Goal: Transaction & Acquisition: Book appointment/travel/reservation

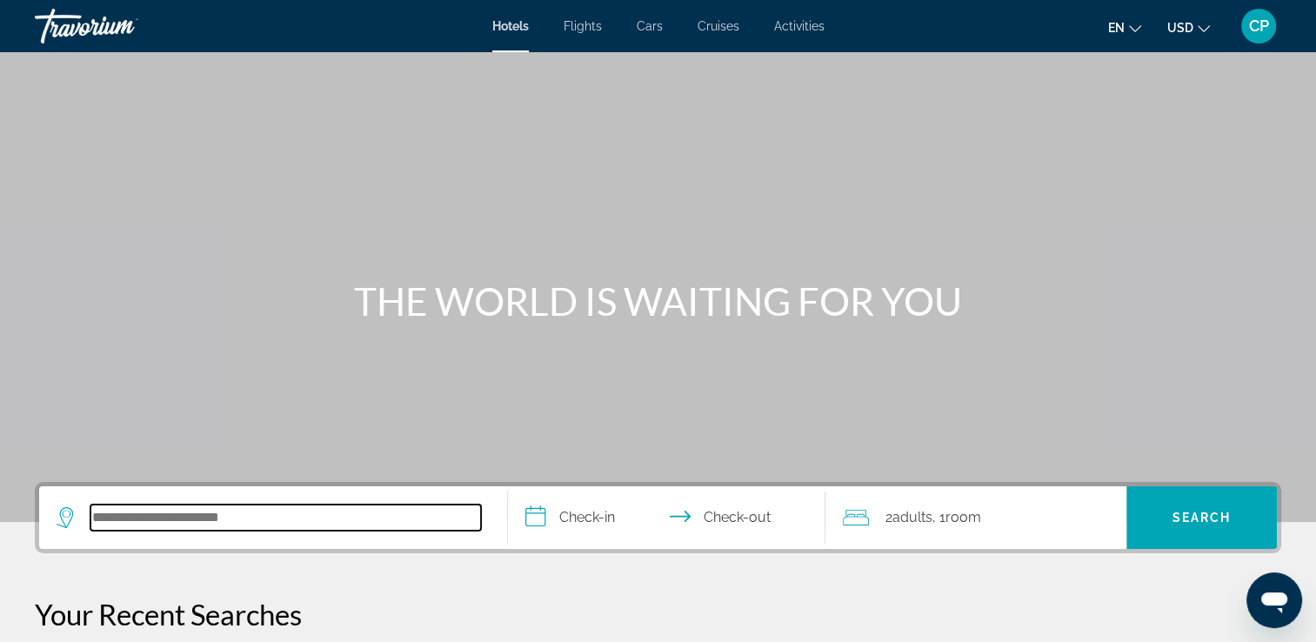
click at [219, 520] on input "Search hotel destination" at bounding box center [285, 517] width 390 height 26
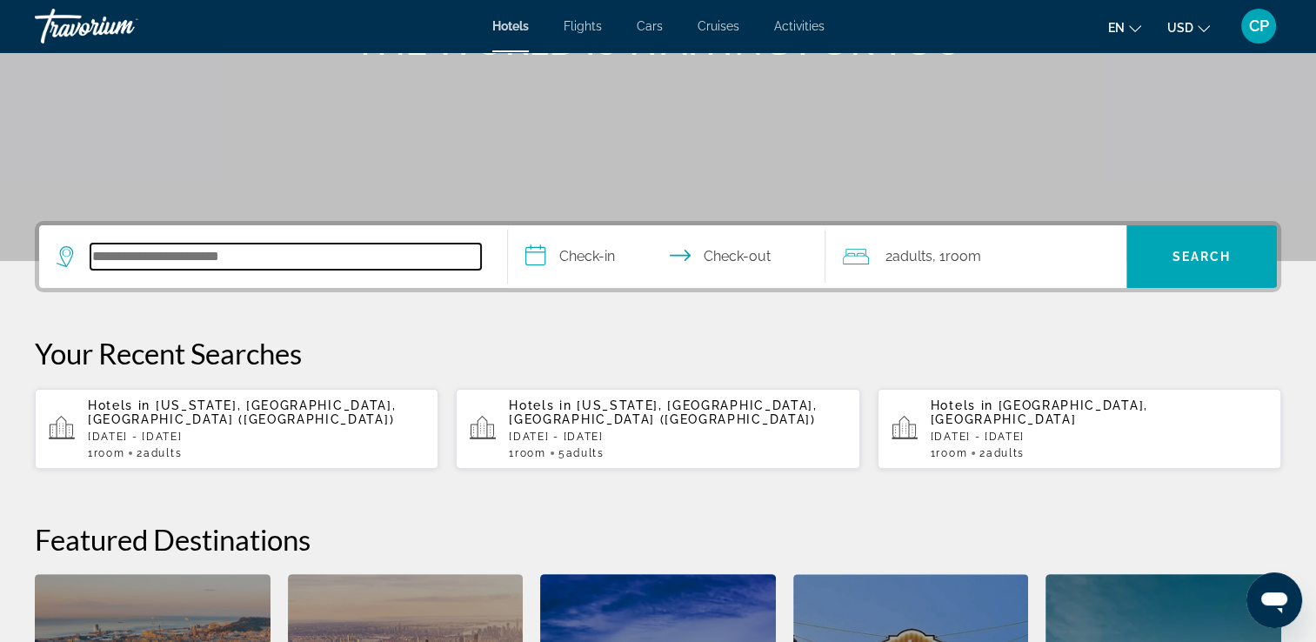
scroll to position [424, 0]
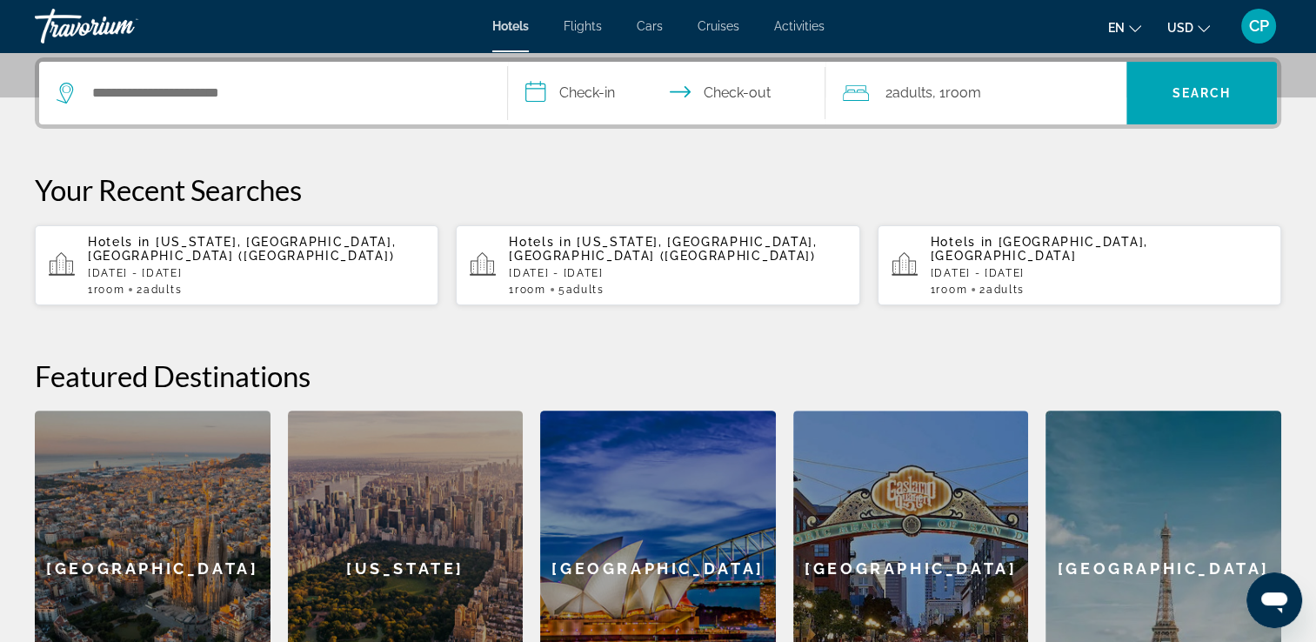
click at [917, 196] on p "Your Recent Searches" at bounding box center [658, 189] width 1246 height 35
click at [800, 24] on span "Activities" at bounding box center [799, 26] width 50 height 14
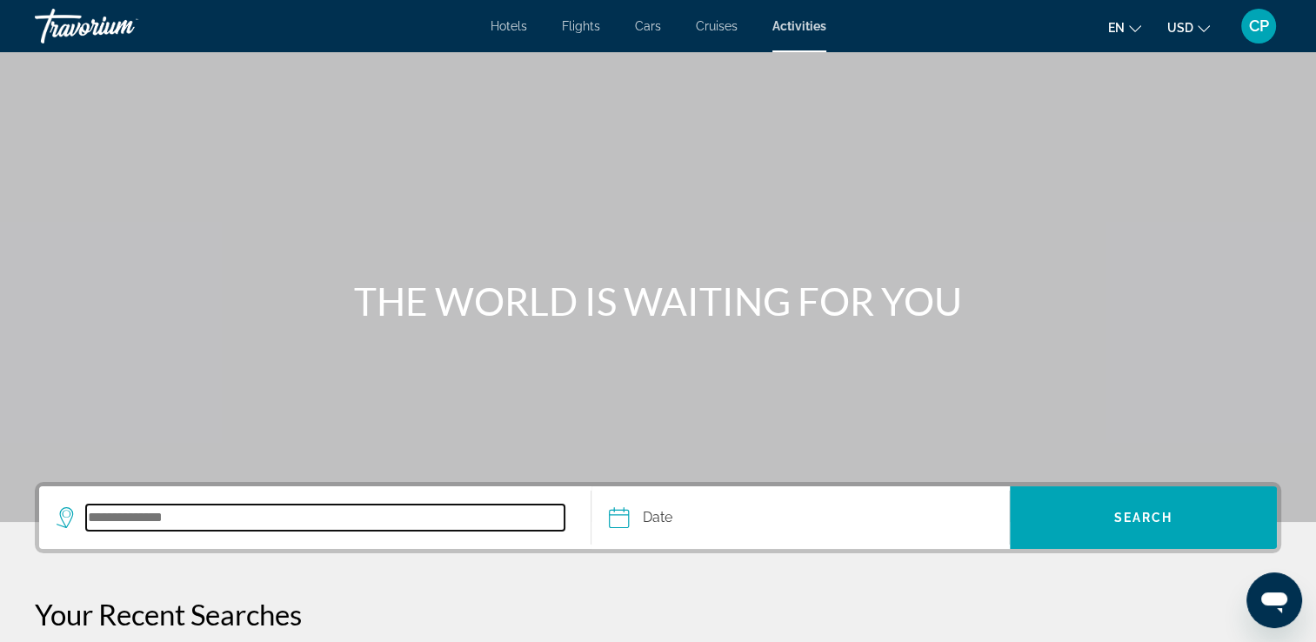
click at [277, 529] on input "Search destination" at bounding box center [325, 517] width 478 height 26
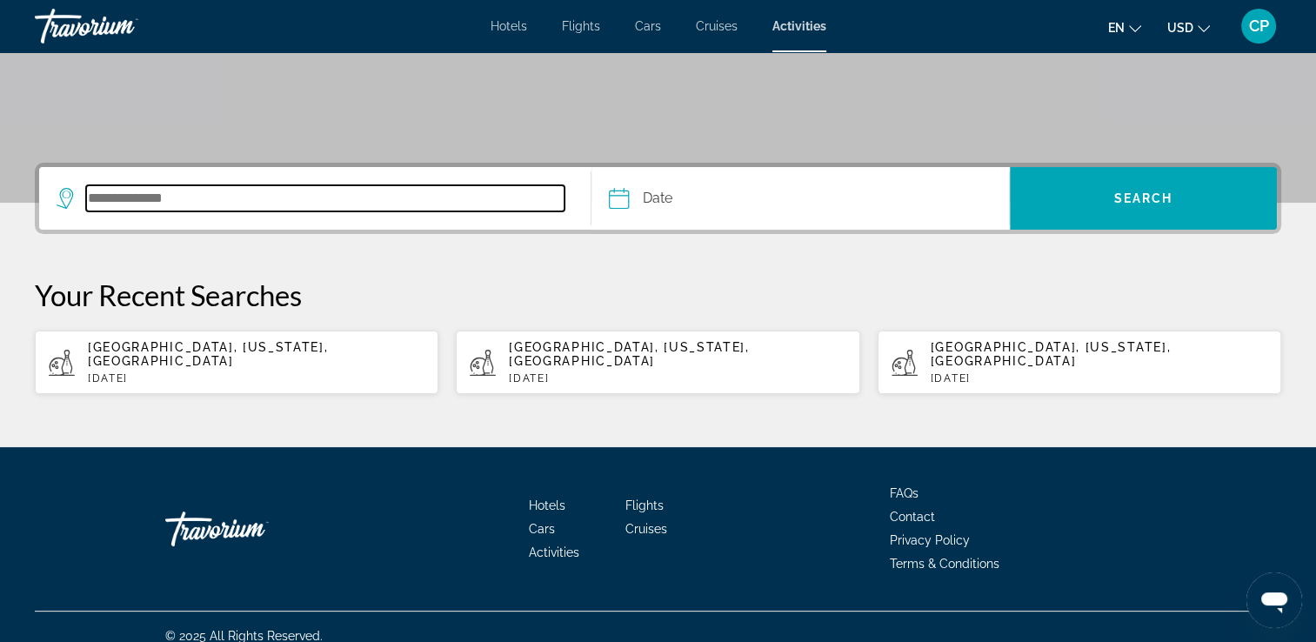
scroll to position [322, 0]
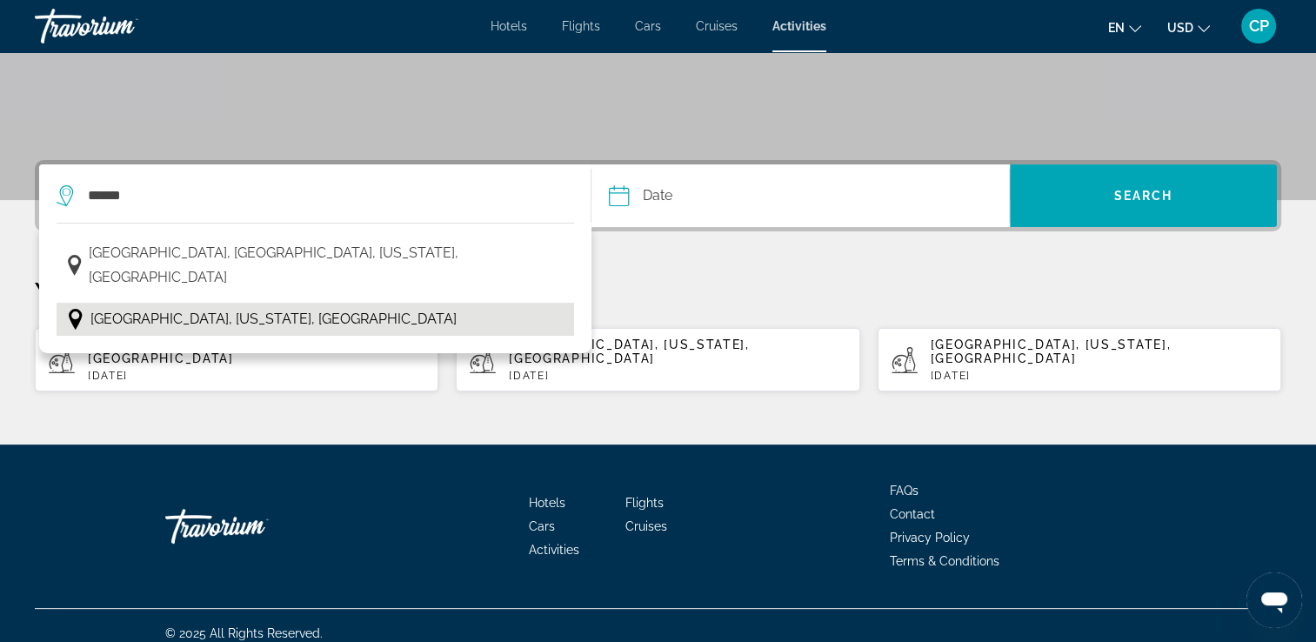
click at [156, 307] on span "[GEOGRAPHIC_DATA], [US_STATE], [GEOGRAPHIC_DATA]" at bounding box center [273, 319] width 366 height 24
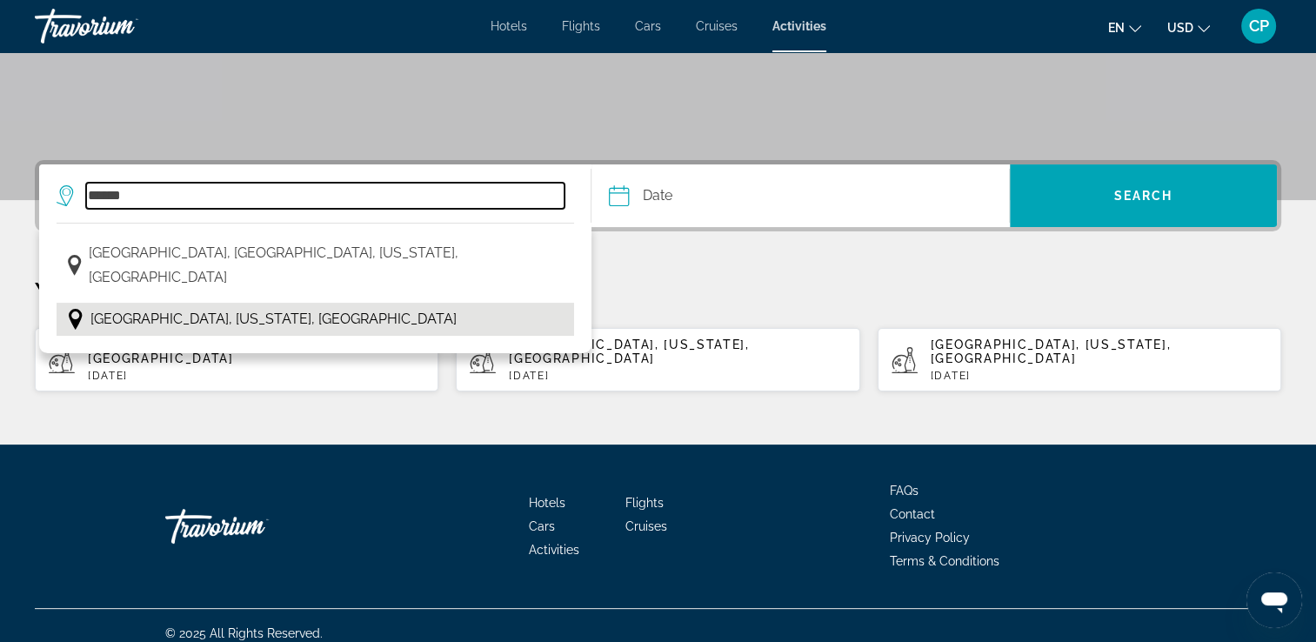
type input "**********"
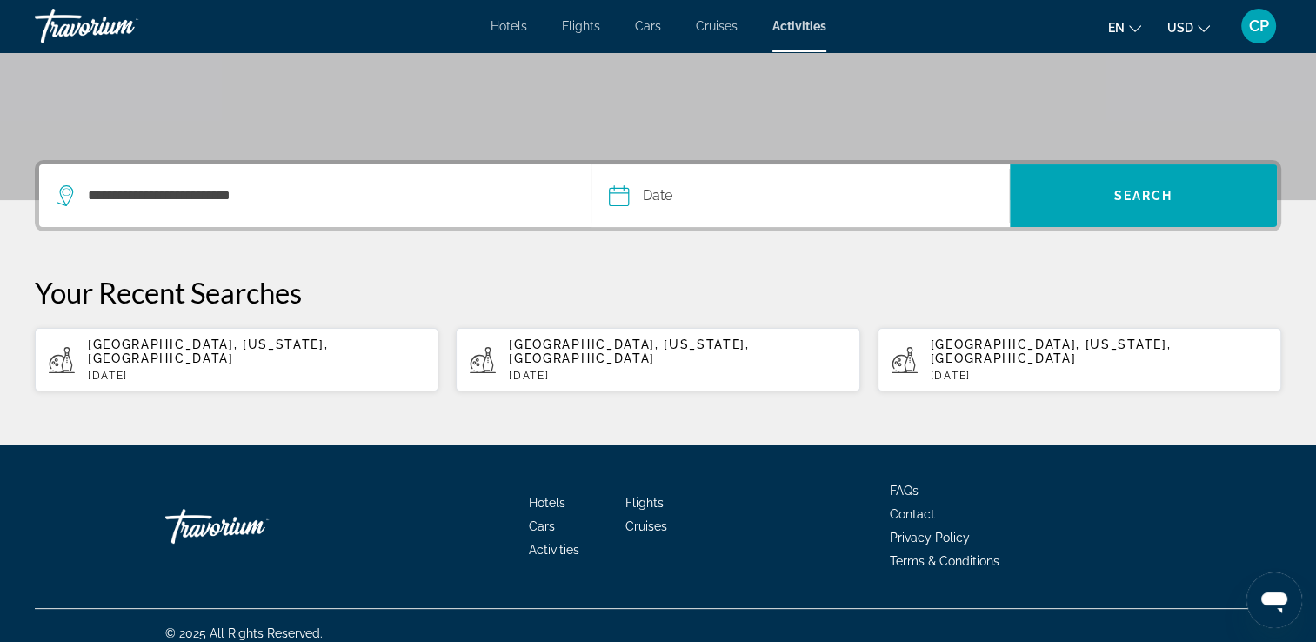
click at [625, 195] on input "Date" at bounding box center [707, 198] width 207 height 68
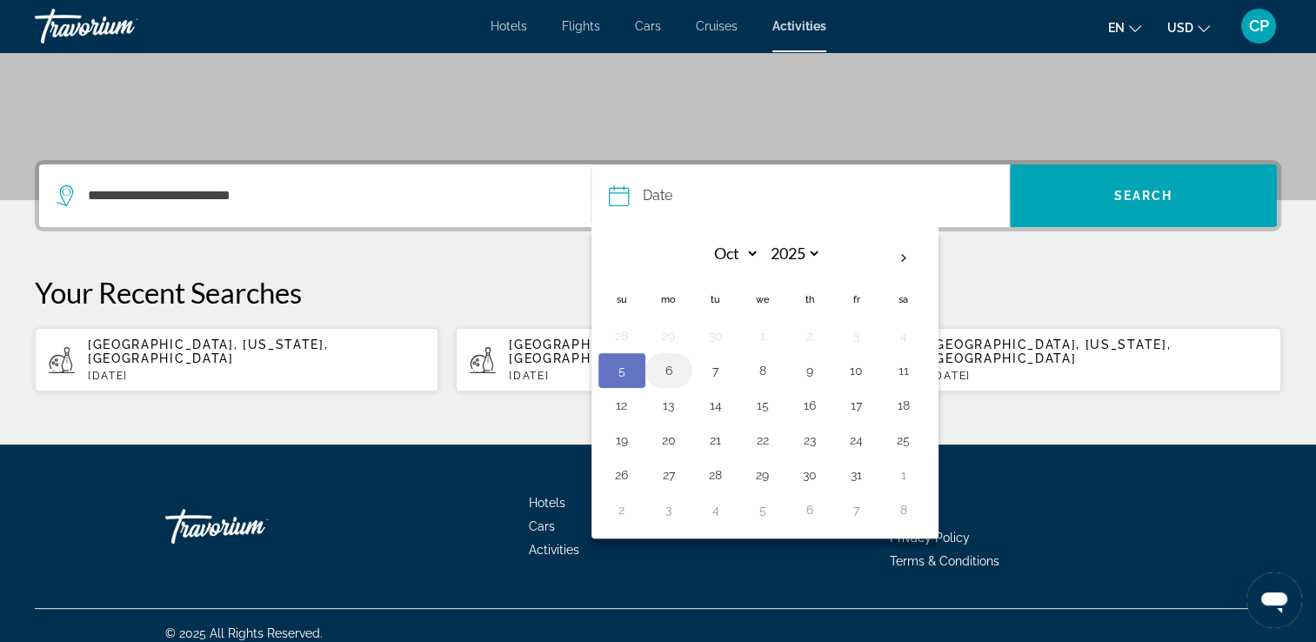
click at [667, 367] on button "6" at bounding box center [669, 370] width 28 height 24
type input "**********"
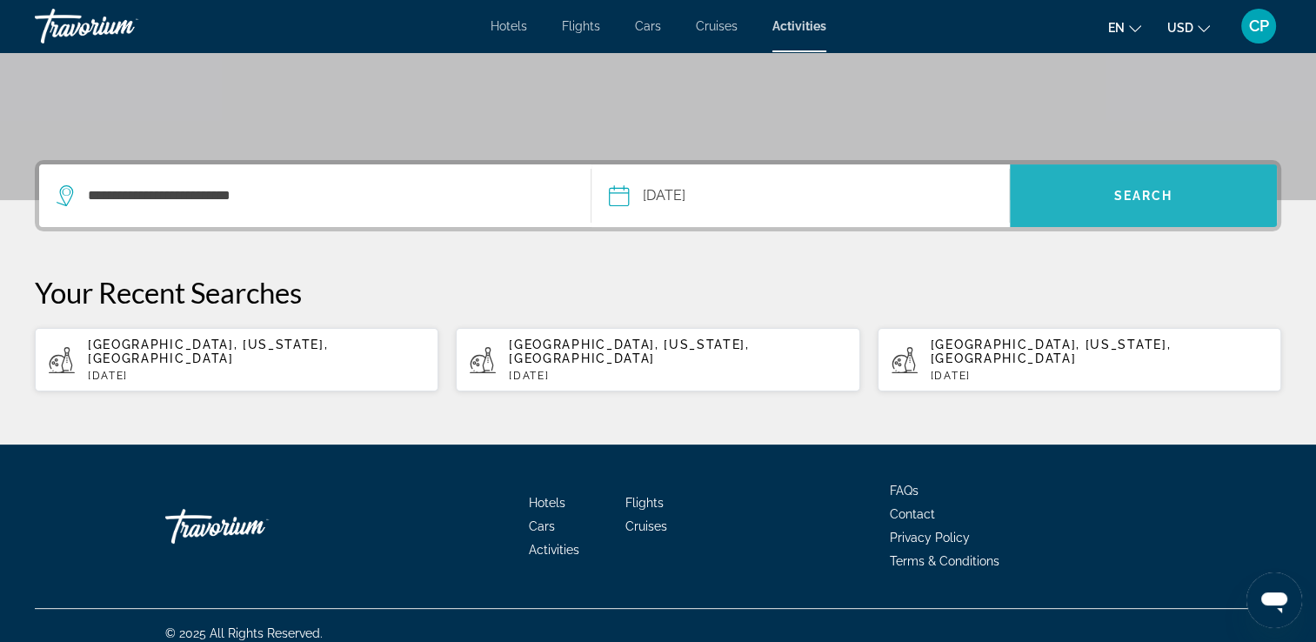
click at [1143, 207] on span "Search" at bounding box center [1143, 196] width 267 height 42
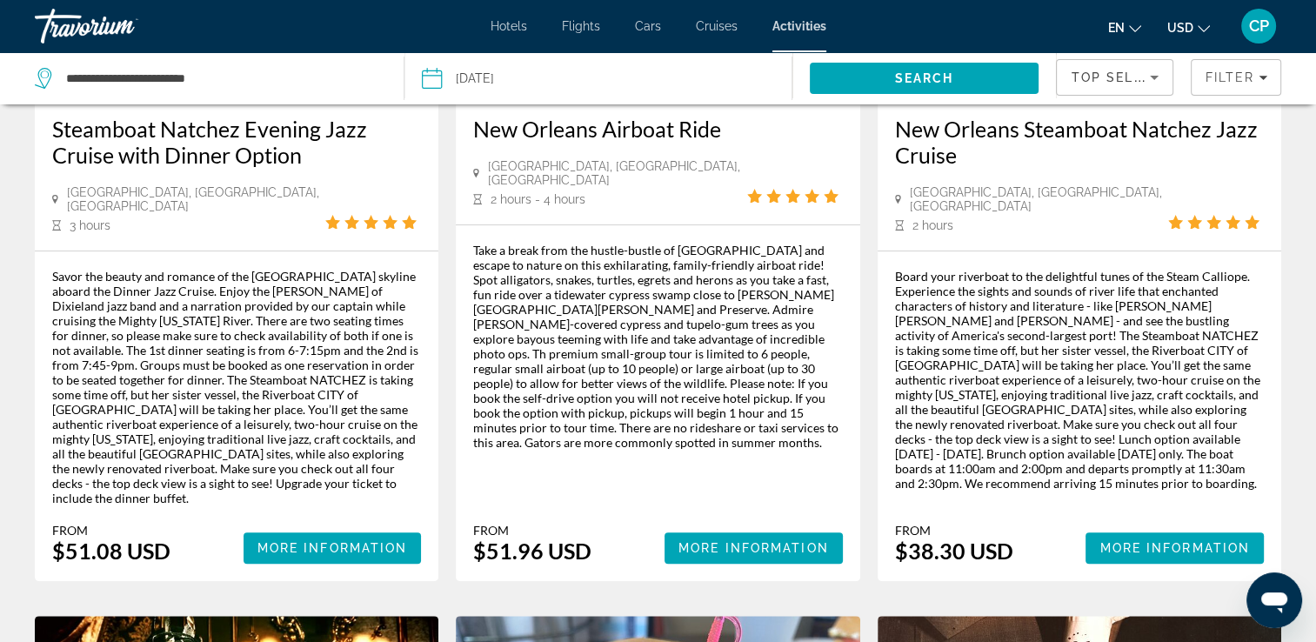
scroll to position [348, 0]
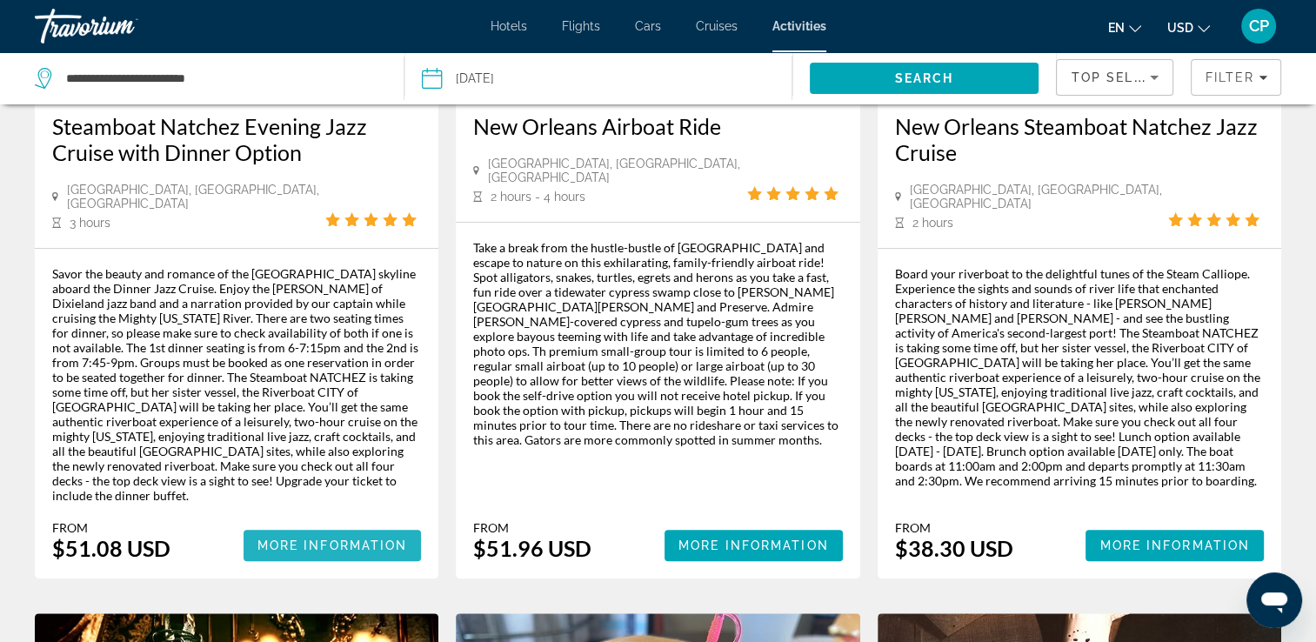
click at [337, 538] on span "More Information" at bounding box center [332, 545] width 150 height 14
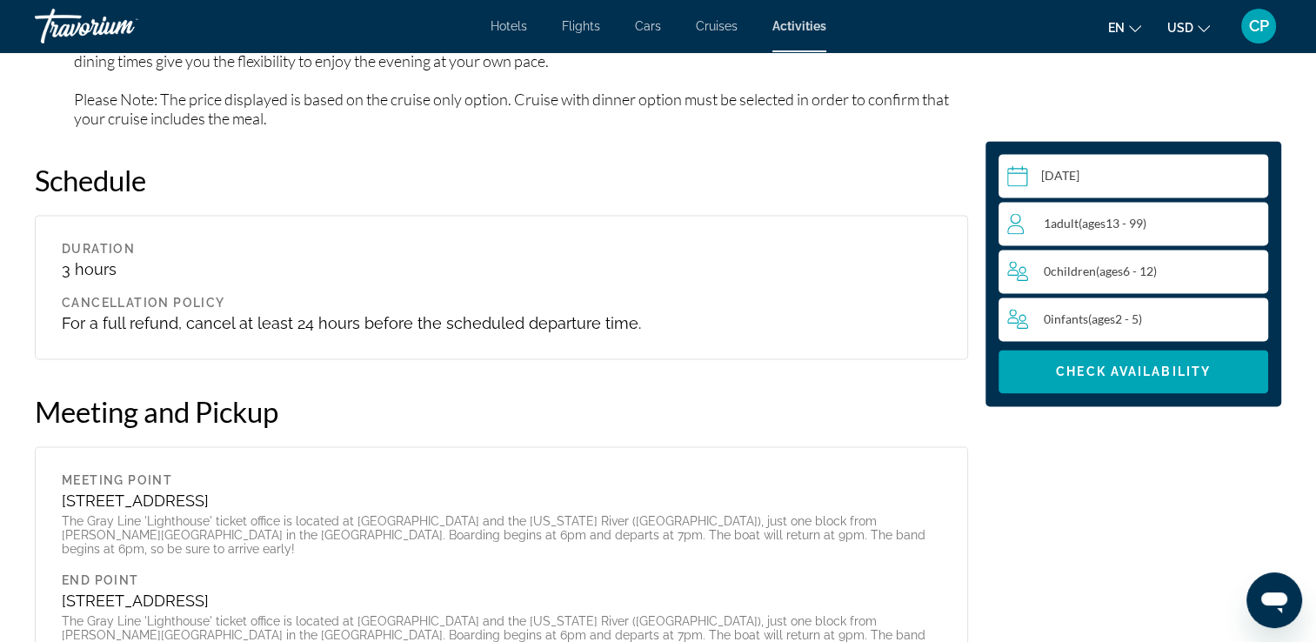
scroll to position [2263, 0]
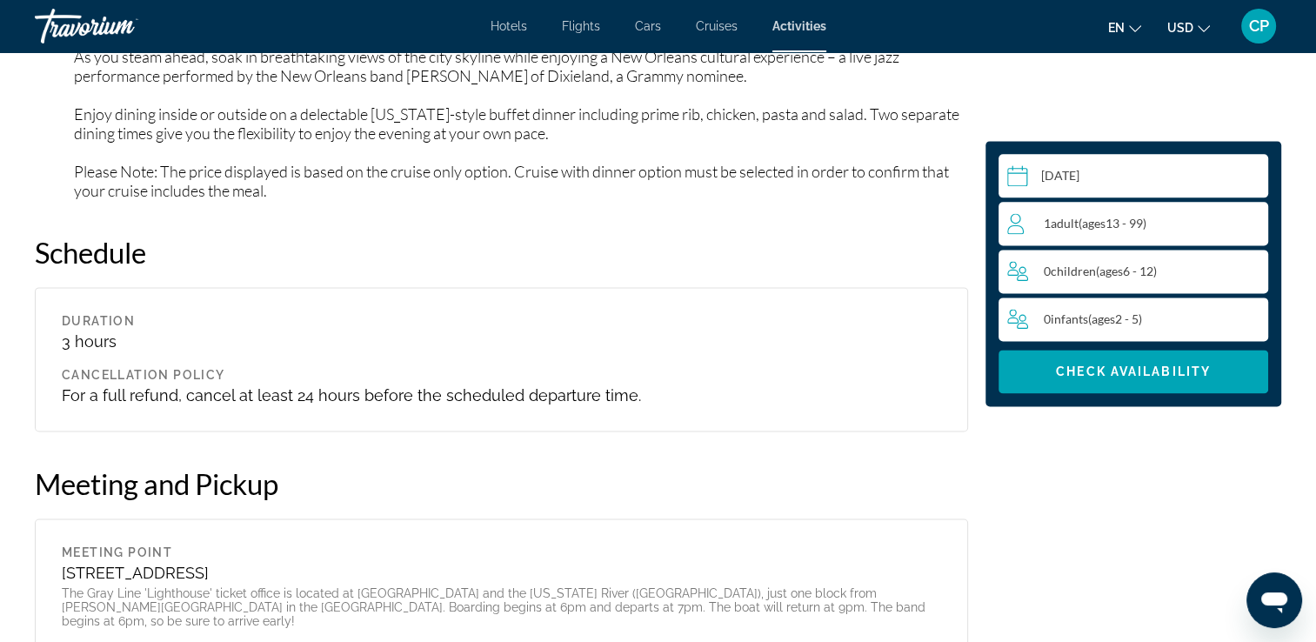
click at [1146, 230] on span "( ages [DEMOGRAPHIC_DATA])" at bounding box center [1112, 223] width 68 height 15
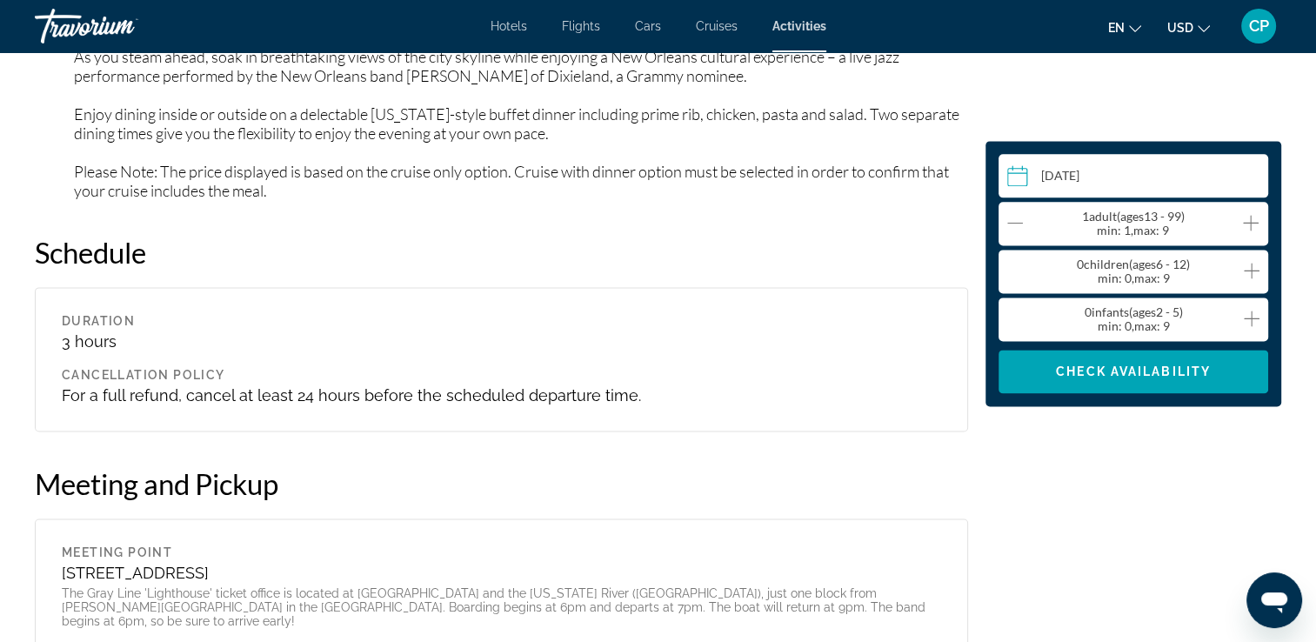
click at [1233, 228] on div "1 Adult Adults ( ages [DEMOGRAPHIC_DATA]) min : 1, max : 9" at bounding box center [1137, 224] width 260 height 28
click at [1258, 224] on icon "Increment adults" at bounding box center [1251, 222] width 16 height 21
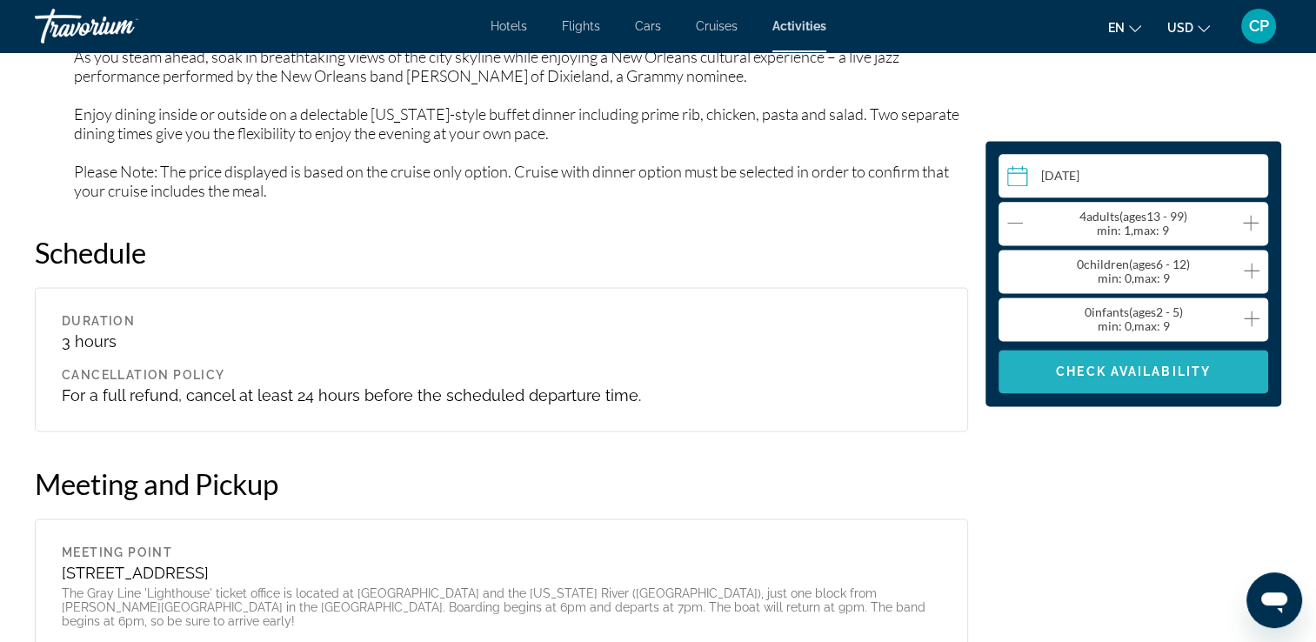
click at [1165, 370] on span "Check Availability" at bounding box center [1133, 371] width 155 height 14
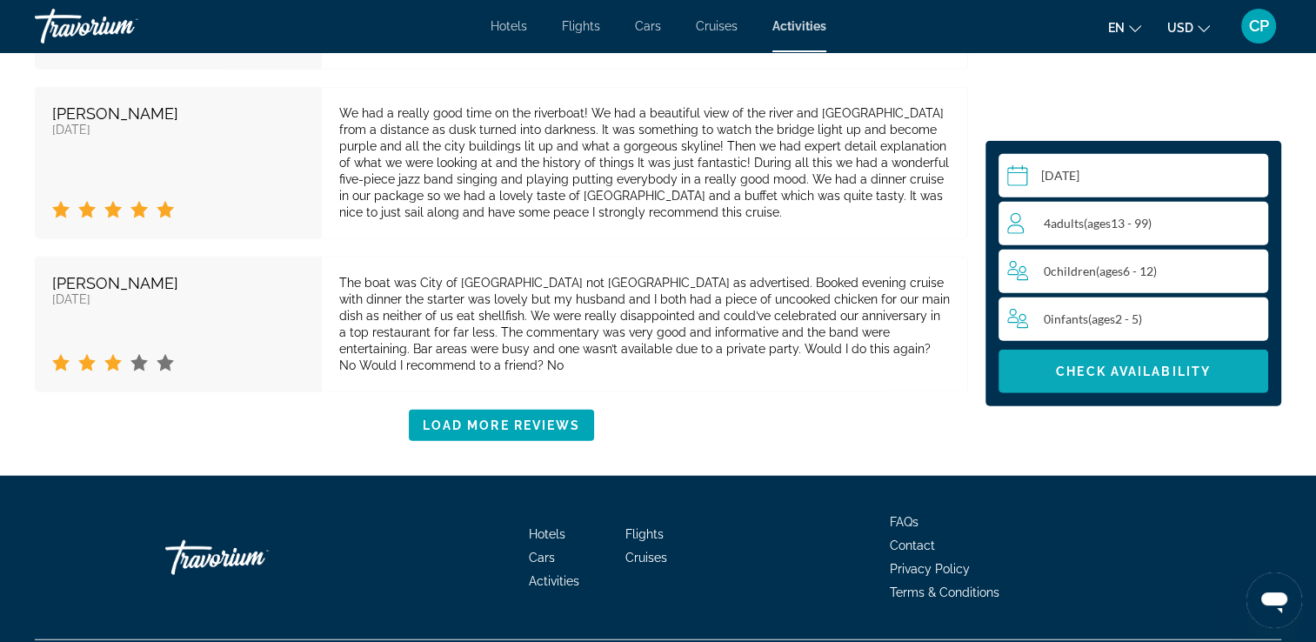
scroll to position [4438, 0]
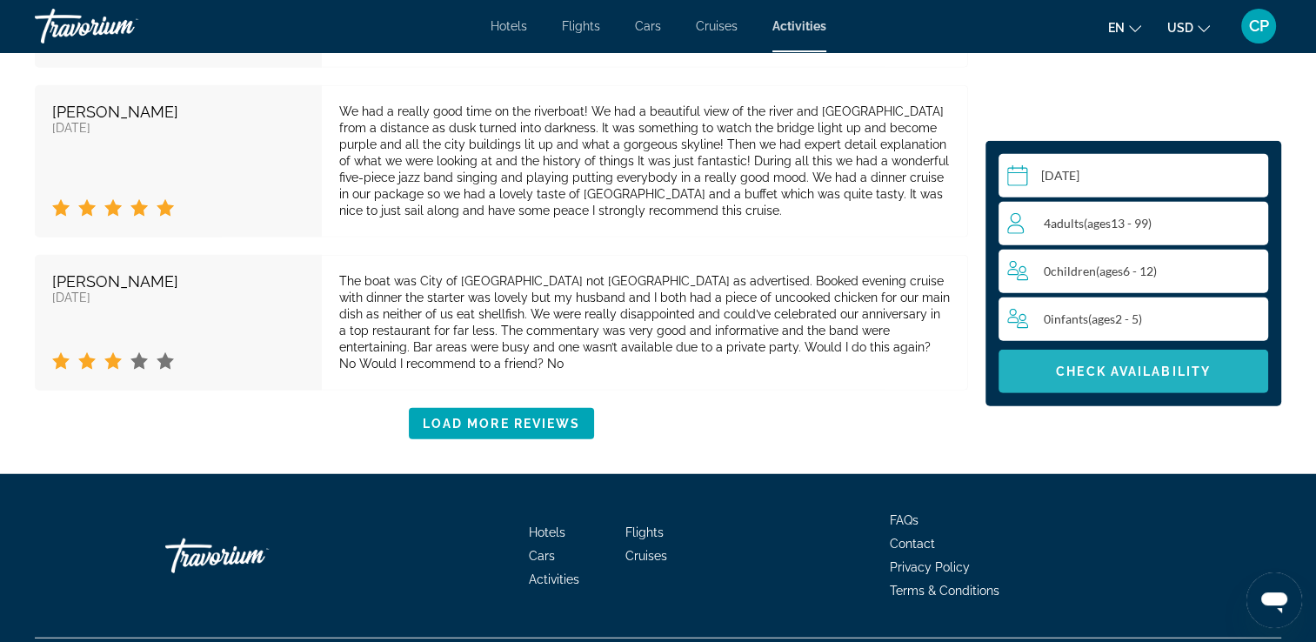
click at [1165, 370] on span "Check Availability" at bounding box center [1133, 371] width 155 height 14
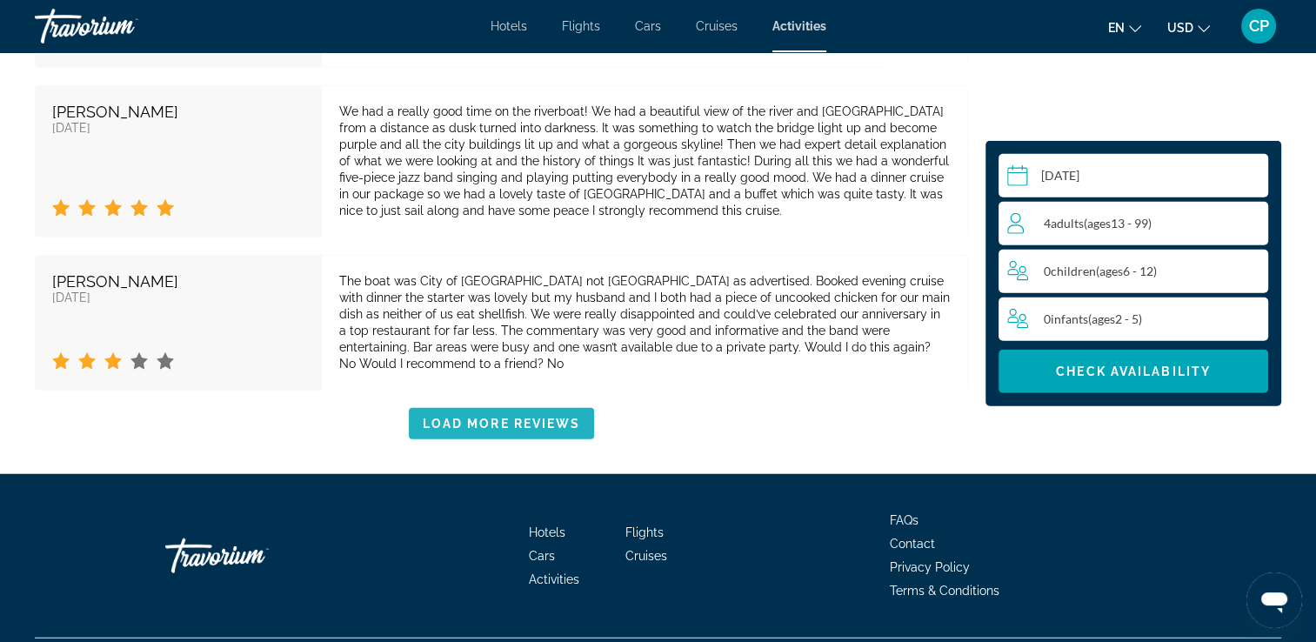
click at [557, 417] on span "Load More Reviews" at bounding box center [502, 424] width 158 height 14
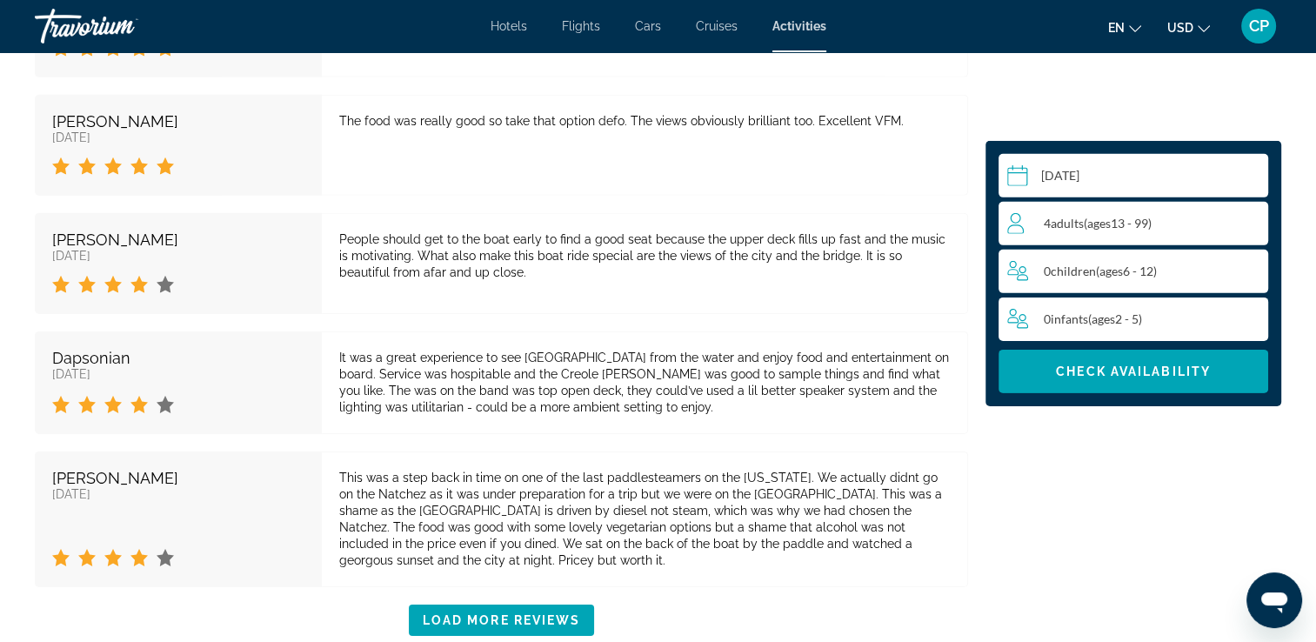
scroll to position [5660, 0]
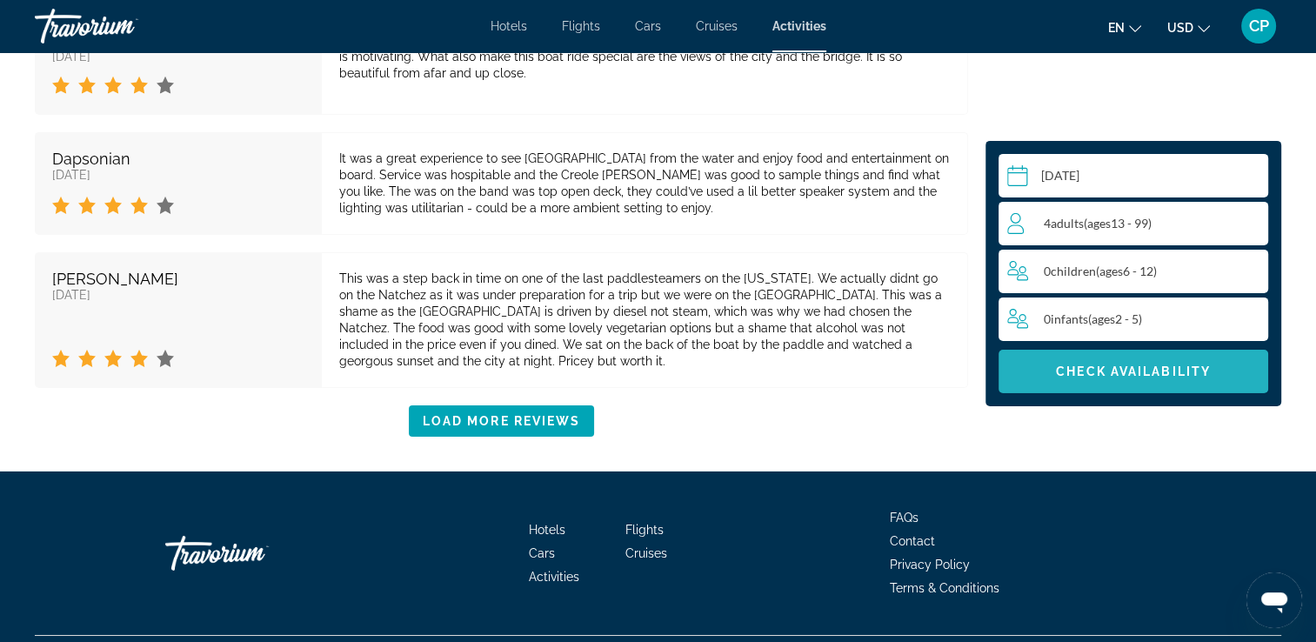
click at [1134, 381] on span "Main content" at bounding box center [1133, 371] width 270 height 42
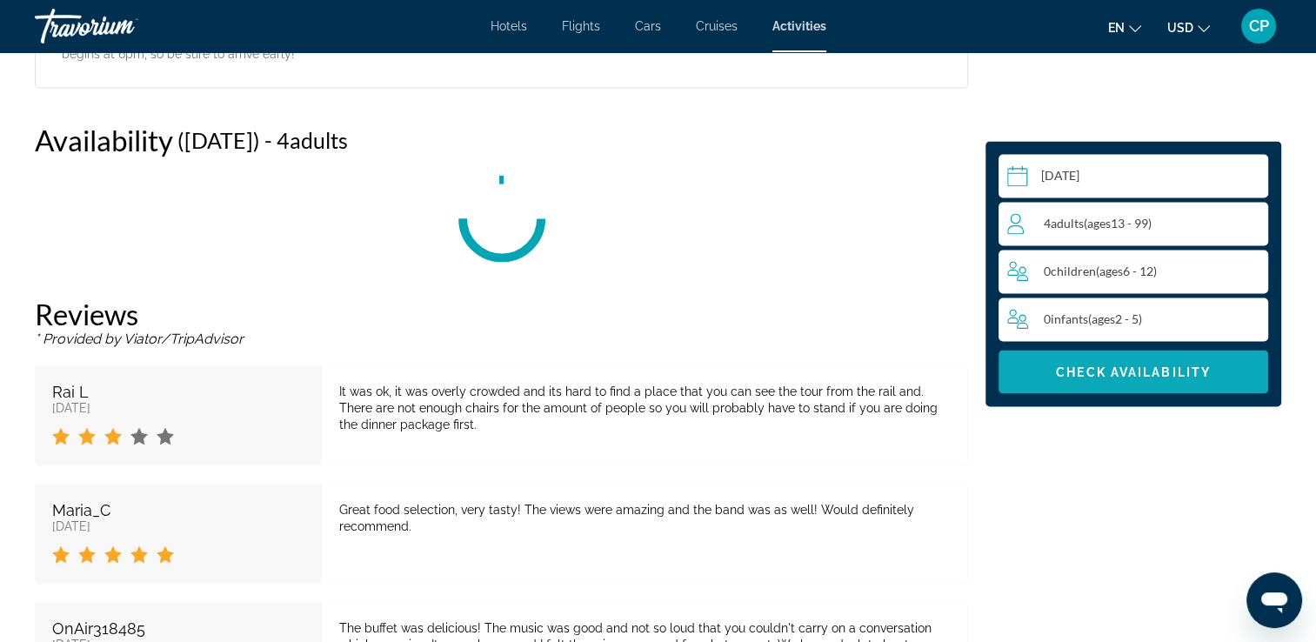
scroll to position [2920, 0]
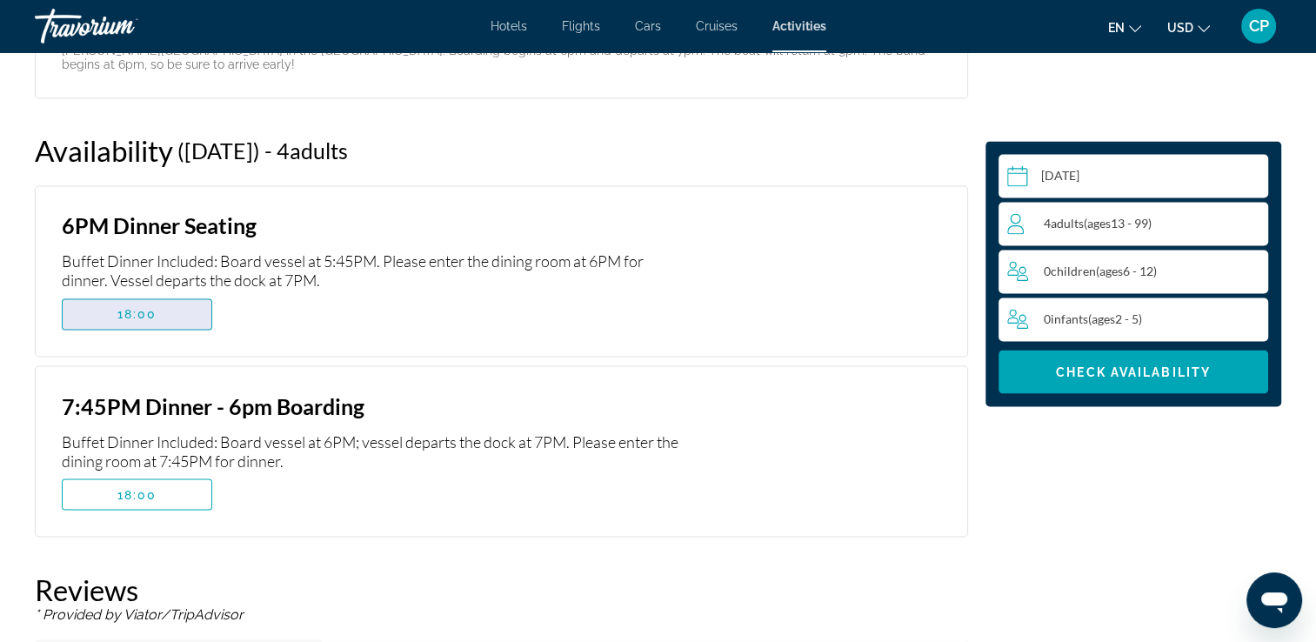
click at [157, 293] on span "Main content" at bounding box center [137, 314] width 149 height 42
